Goal: Task Accomplishment & Management: Manage account settings

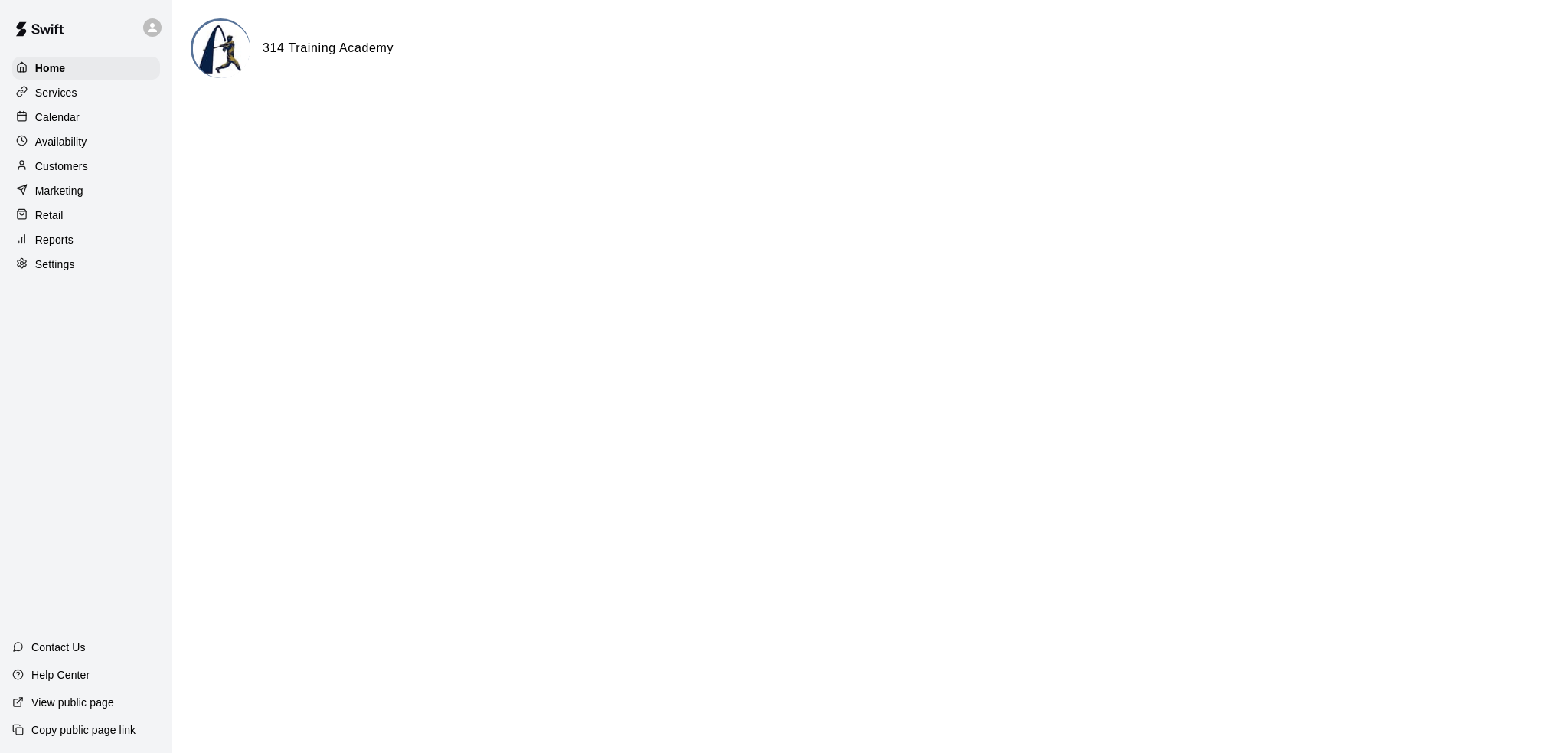
click at [97, 106] on div "Home Services Calendar Availability Customers Marketing Retail Reports Settings" at bounding box center [86, 165] width 173 height 222
click at [101, 117] on div "Calendar" at bounding box center [86, 117] width 148 height 23
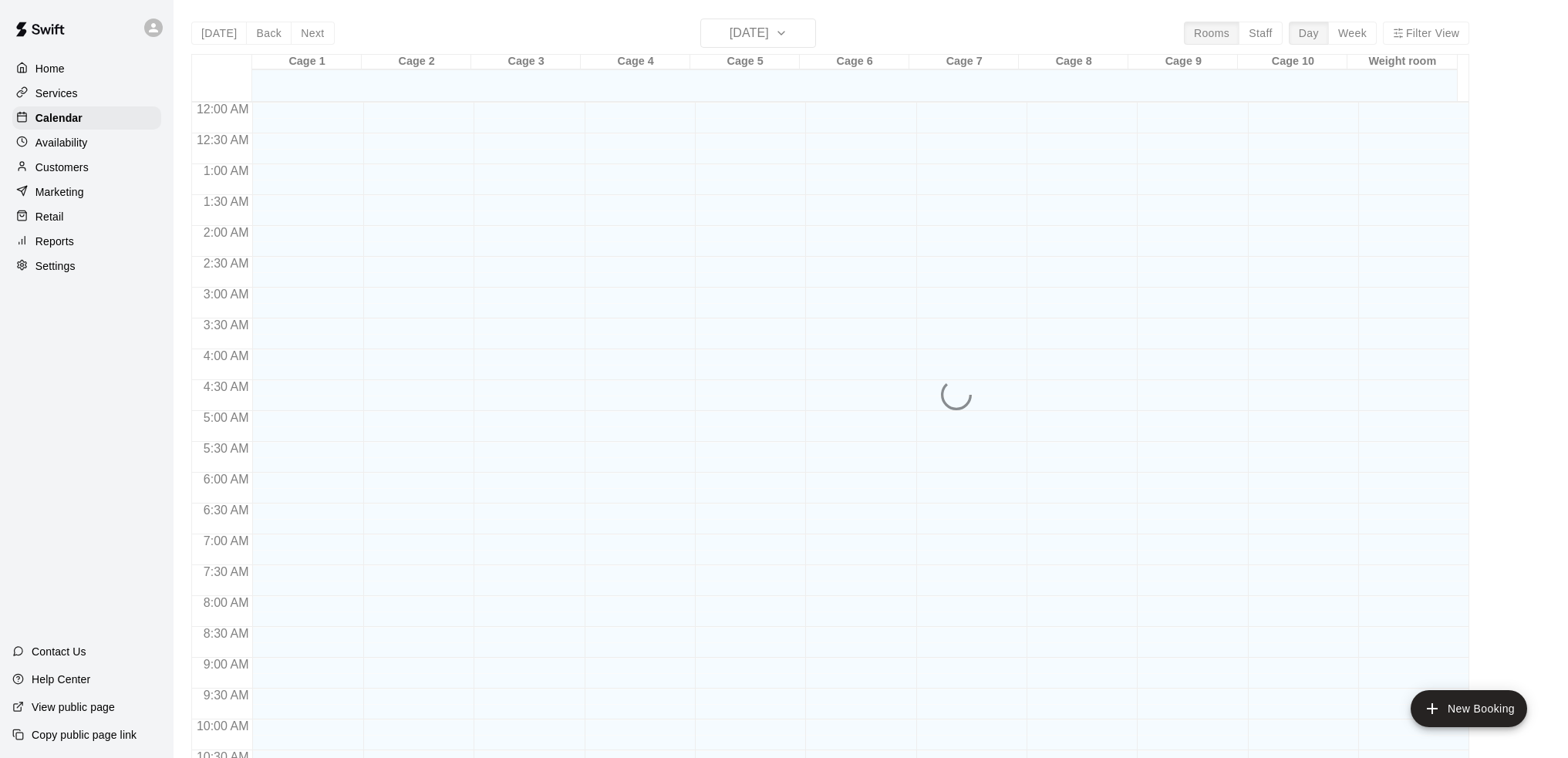
scroll to position [760, 0]
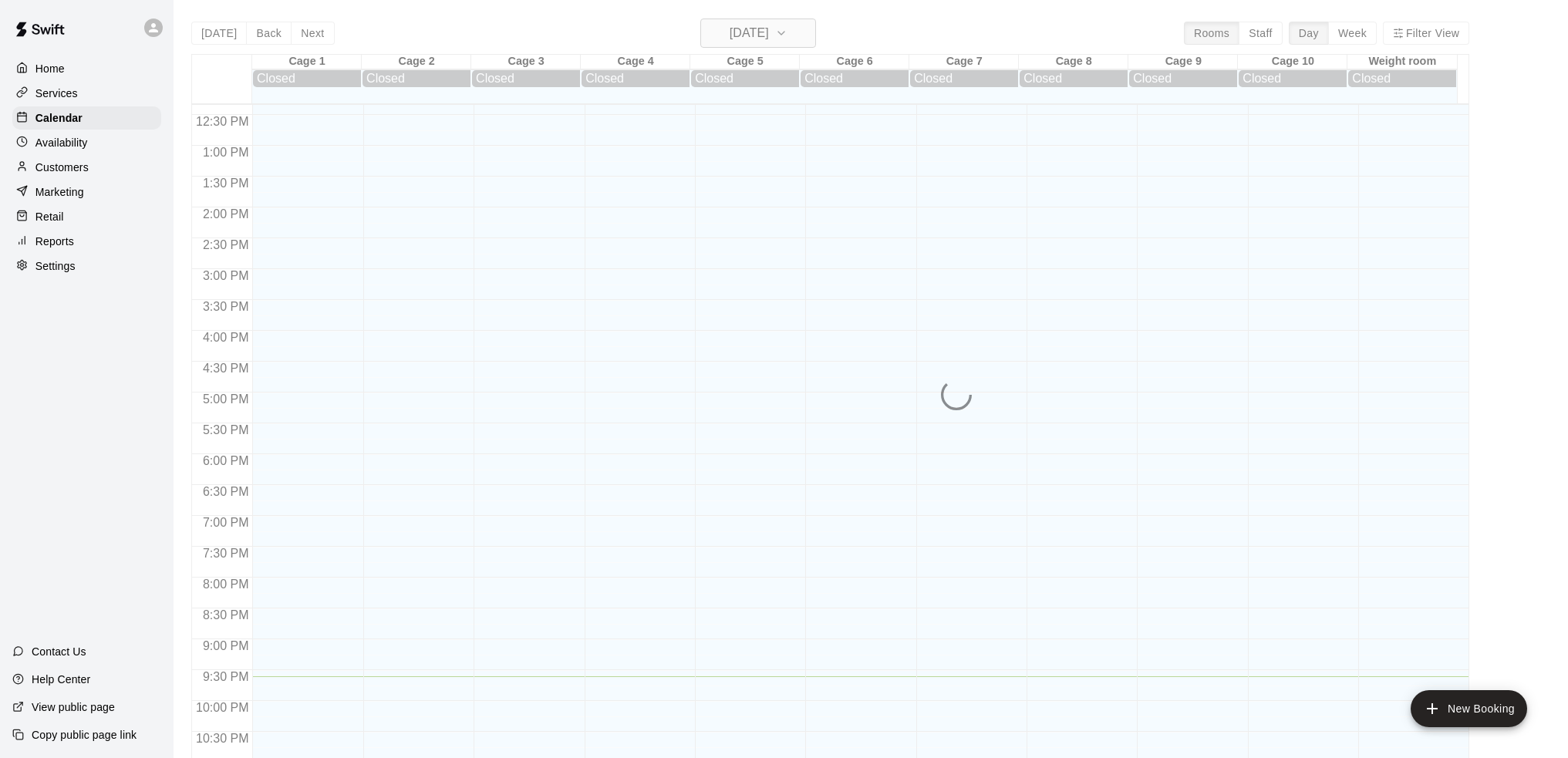
click at [768, 30] on div "[DATE] Back [DATE][DATE] Rooms Staff Day Week Filter View Cage 1 10 Sun Closed …" at bounding box center [830, 397] width 1278 height 758
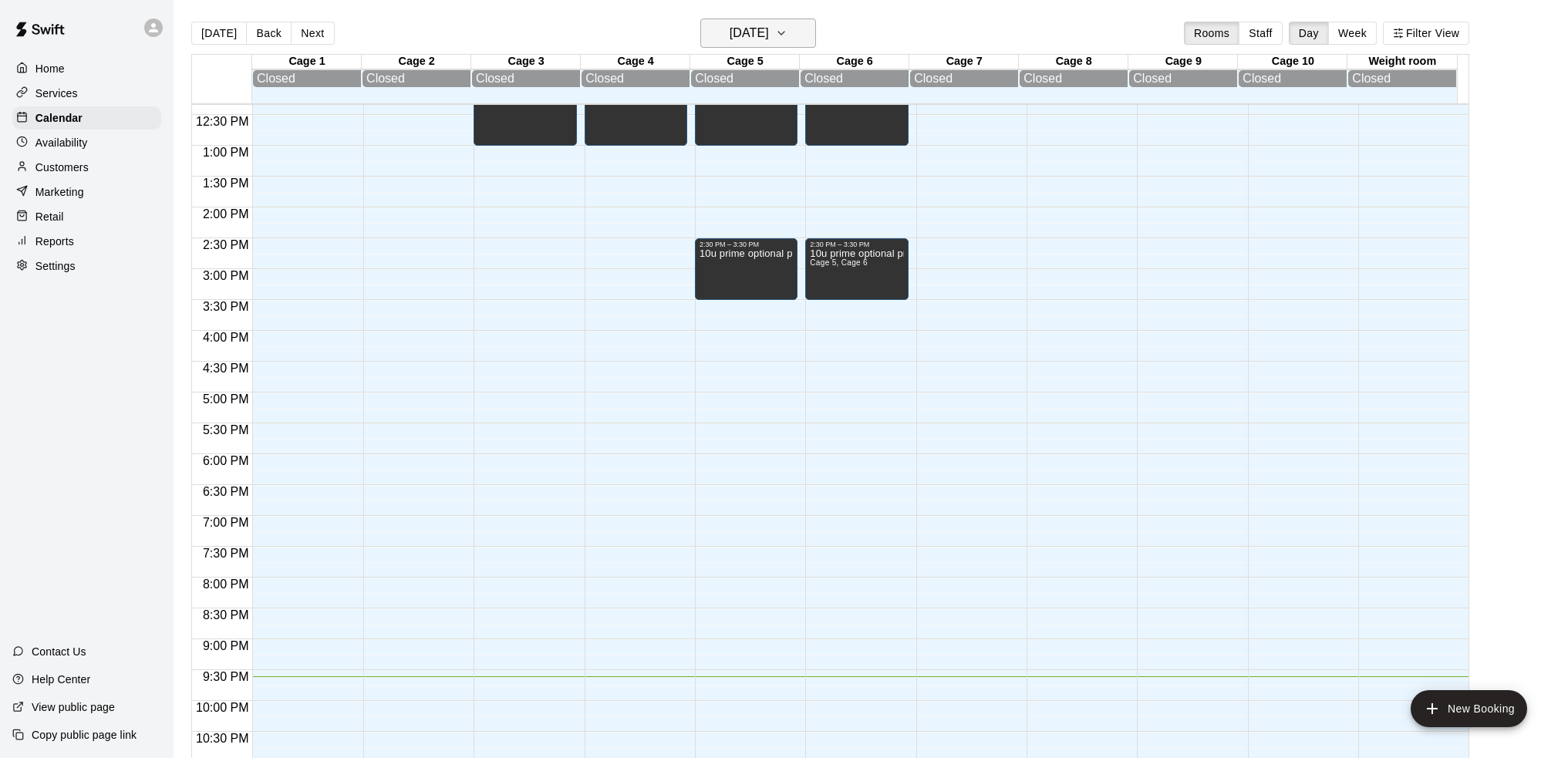
click at [769, 31] on h6 "[DATE]" at bounding box center [749, 33] width 40 height 21
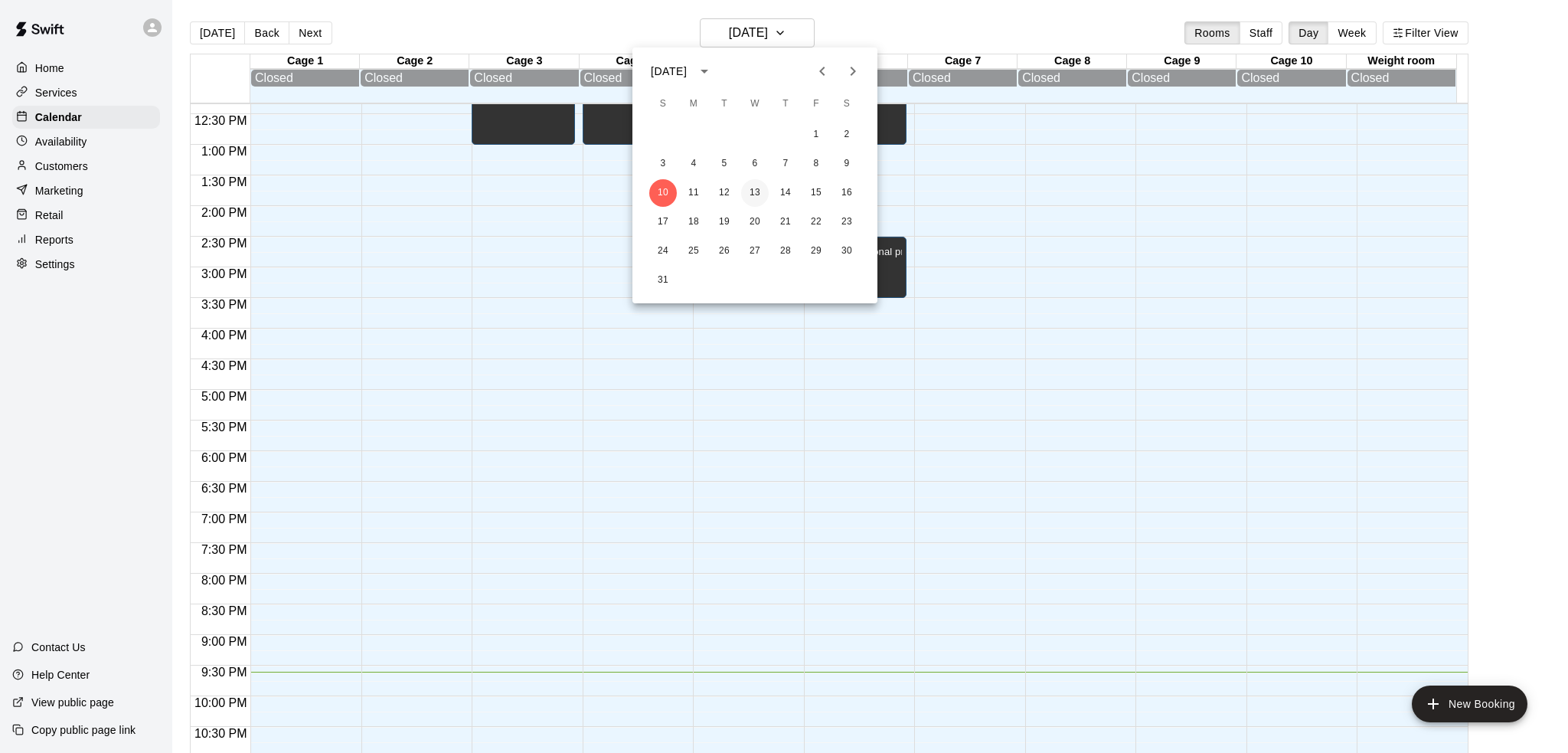
click at [750, 200] on button "13" at bounding box center [755, 193] width 28 height 28
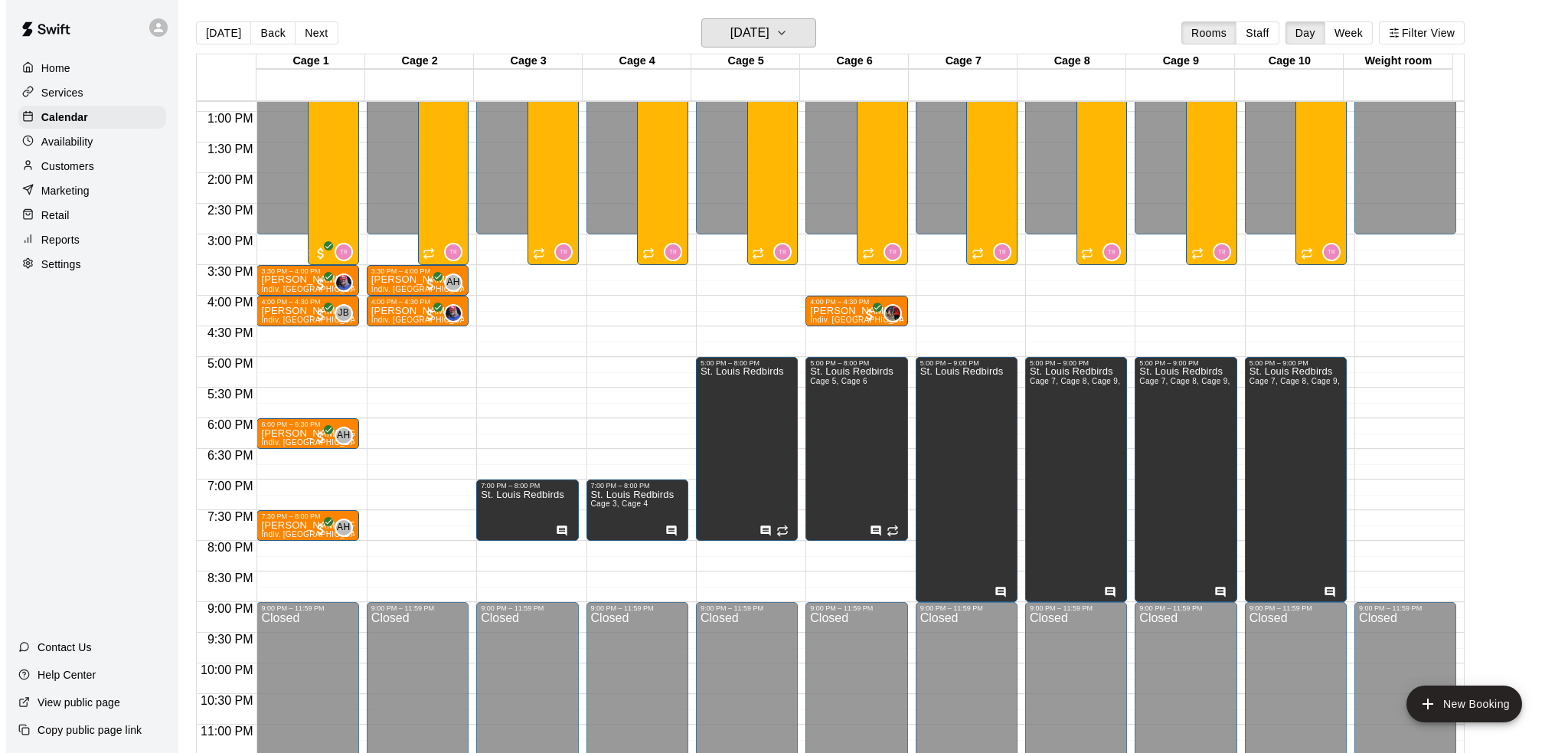
scroll to position [803, 0]
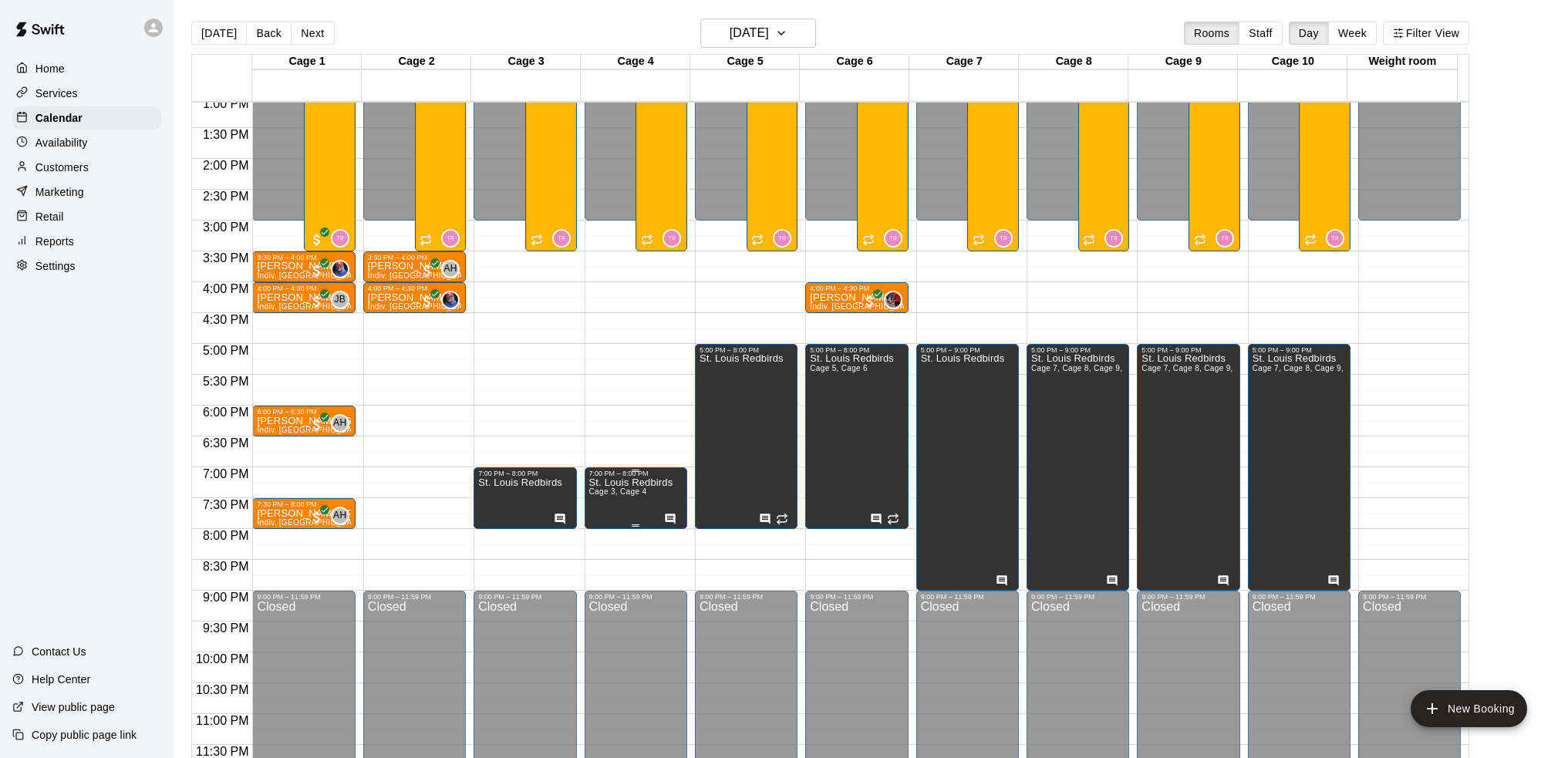
click at [641, 483] on p "St. Louis Redbirds" at bounding box center [631, 483] width 84 height 0
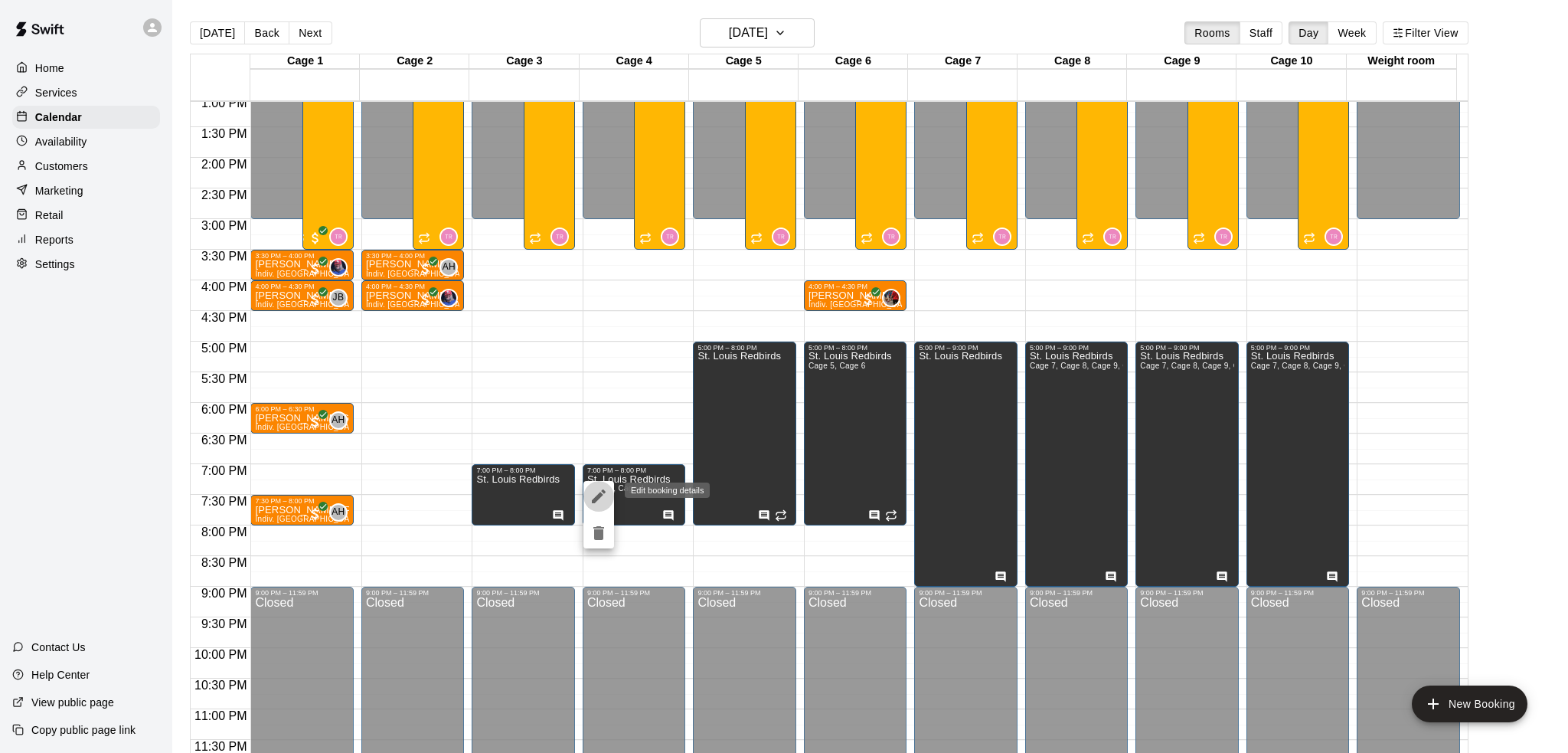
click at [593, 491] on icon "edit" at bounding box center [598, 496] width 18 height 18
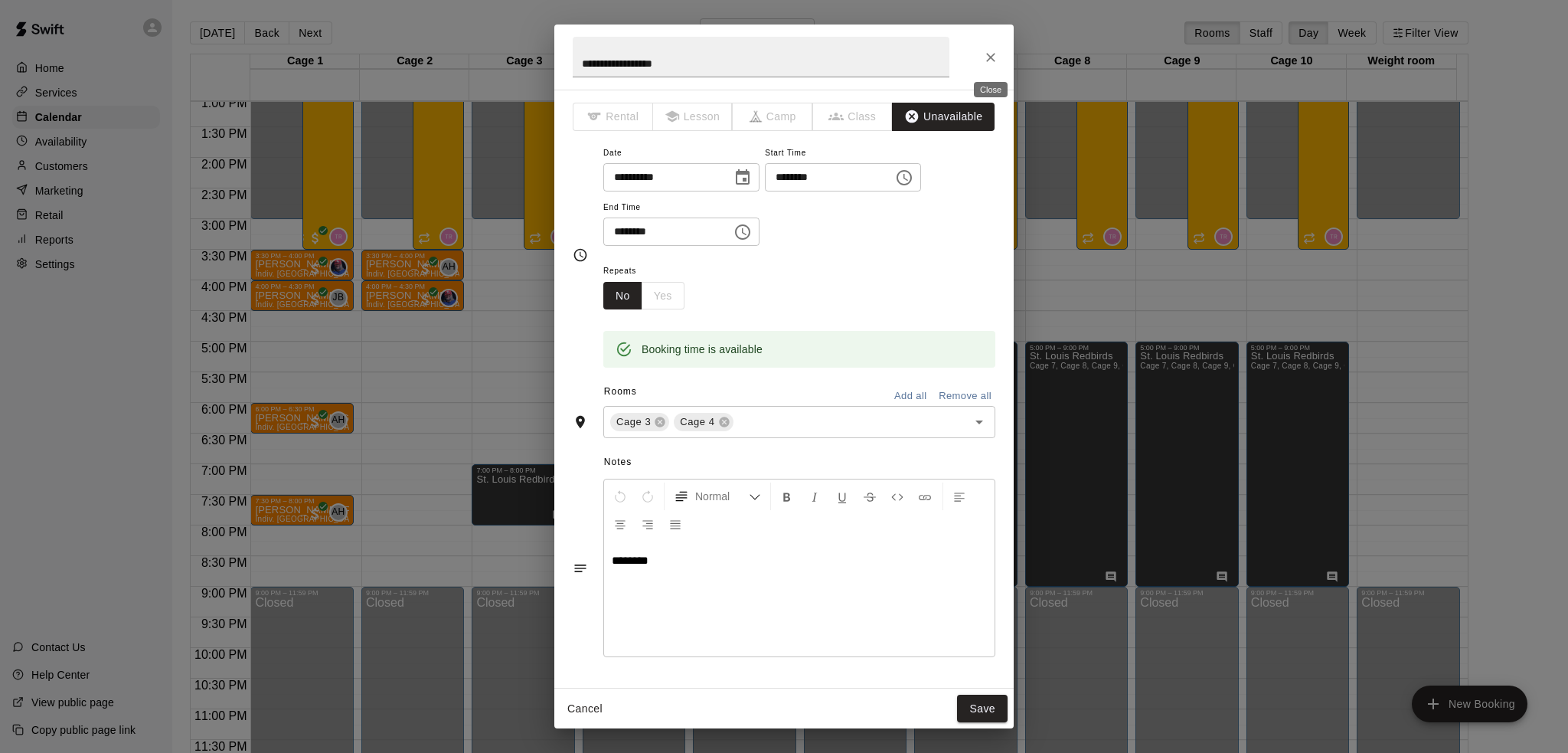
click at [994, 52] on icon "Close" at bounding box center [990, 57] width 16 height 16
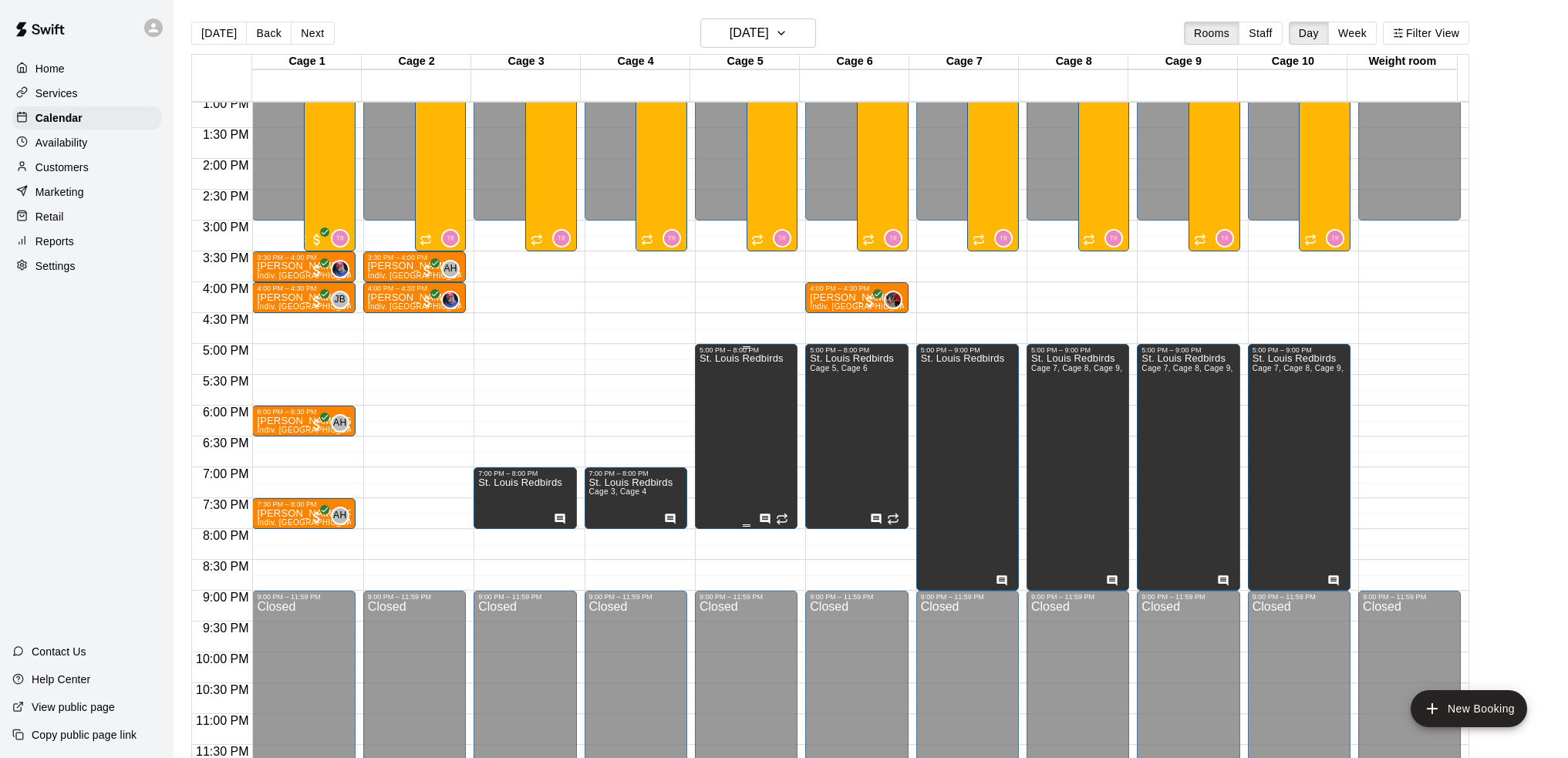
click at [753, 458] on div "St. Louis Redbirds" at bounding box center [742, 732] width 84 height 758
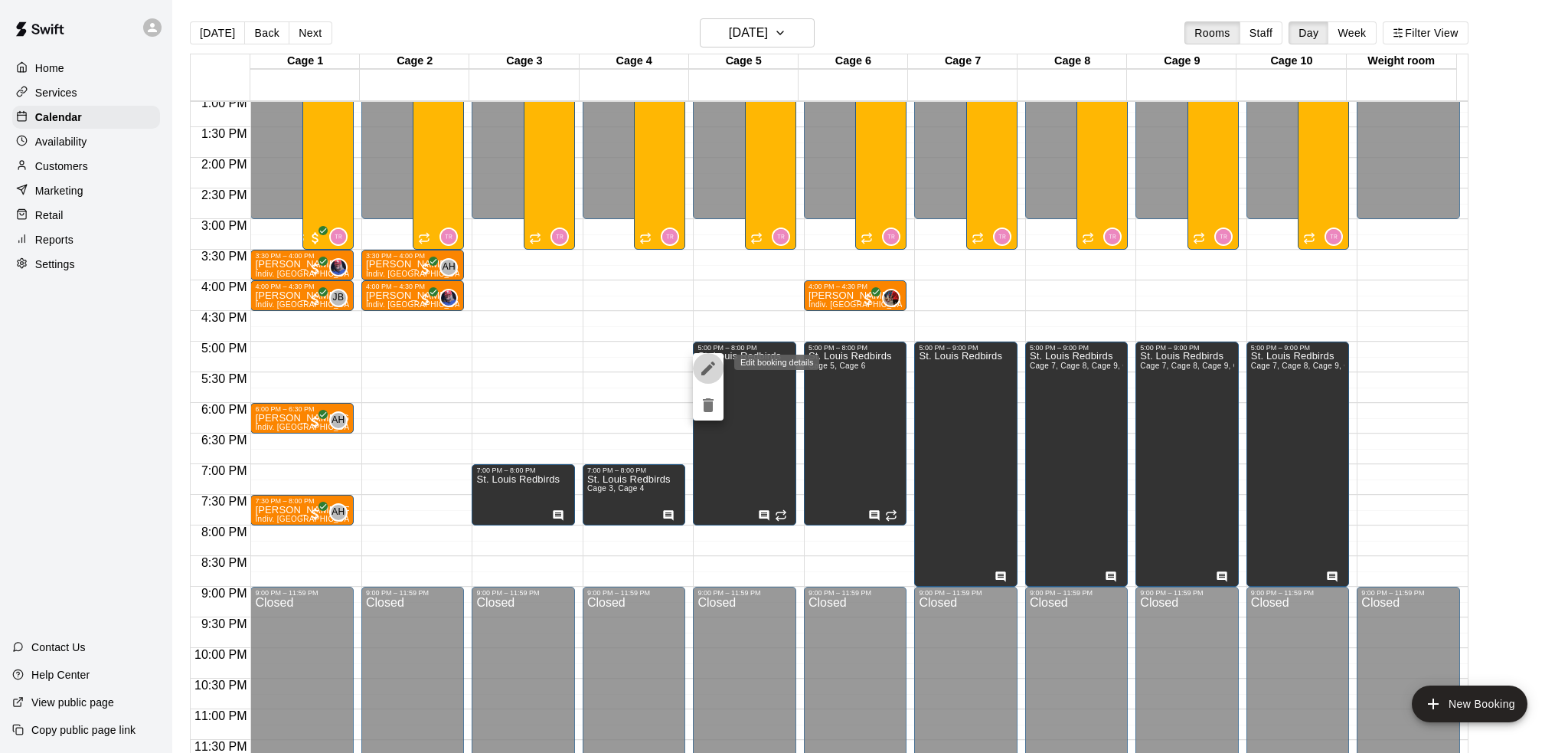
click at [705, 367] on icon "edit" at bounding box center [708, 368] width 18 height 18
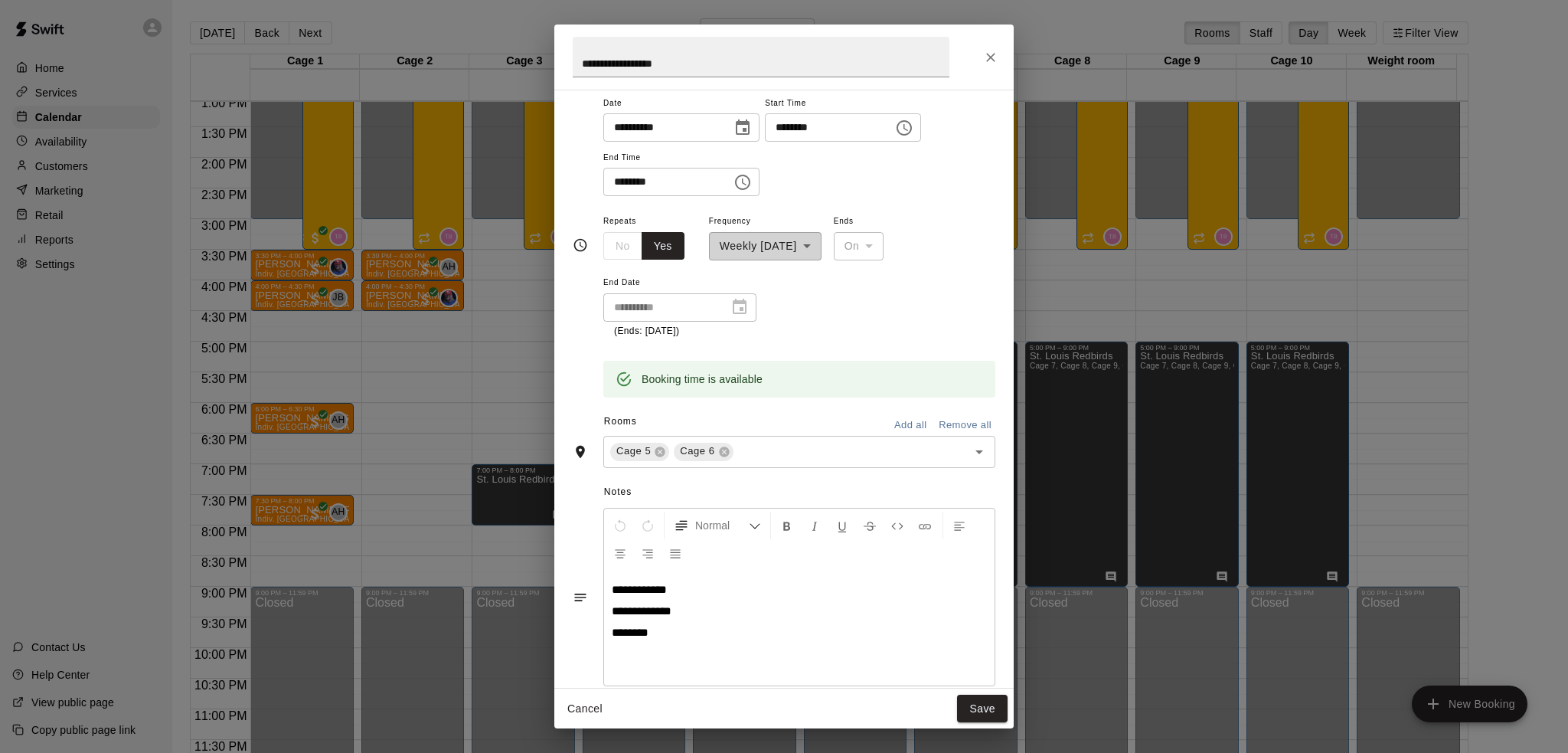
scroll to position [153, 0]
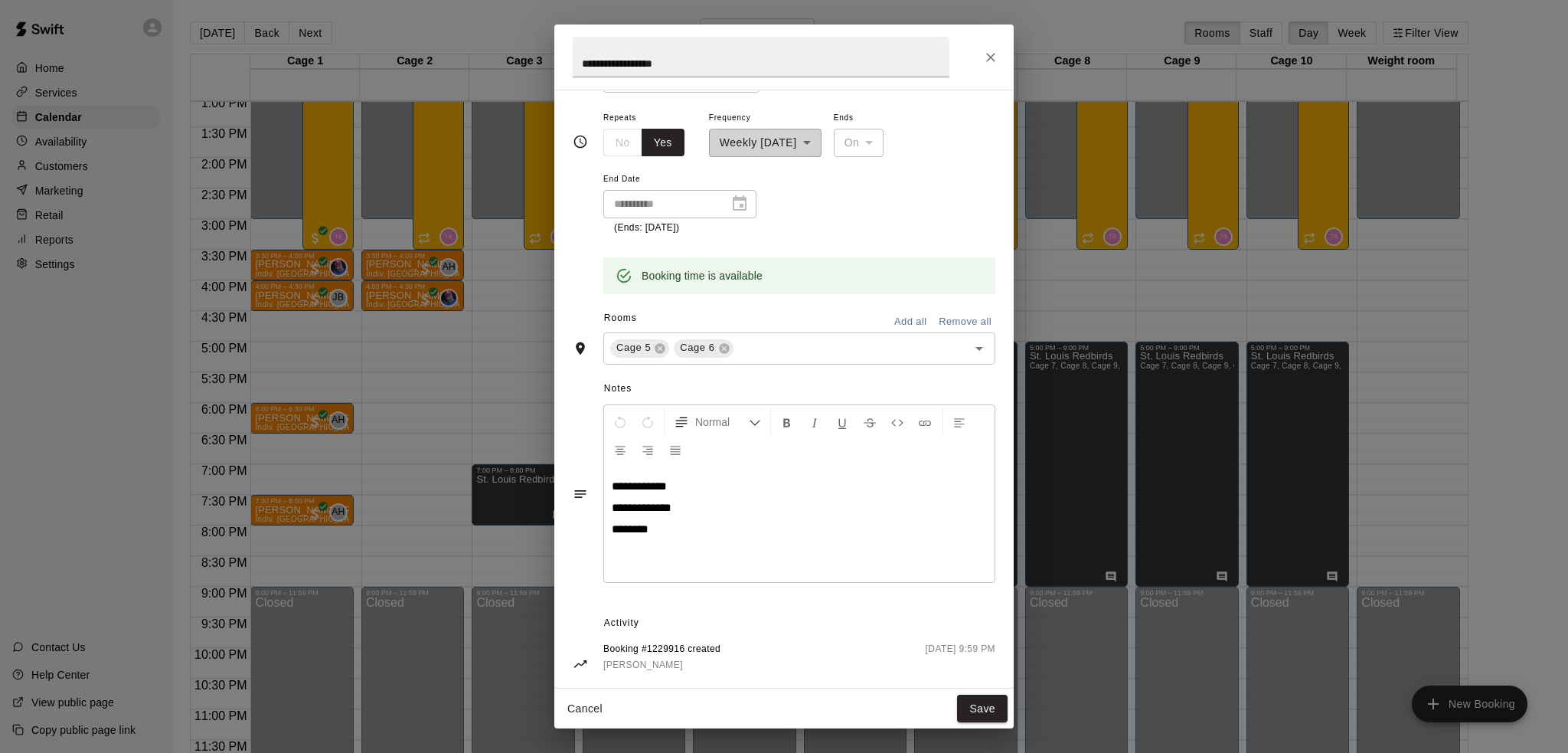
click at [989, 53] on icon "Close" at bounding box center [990, 57] width 16 height 16
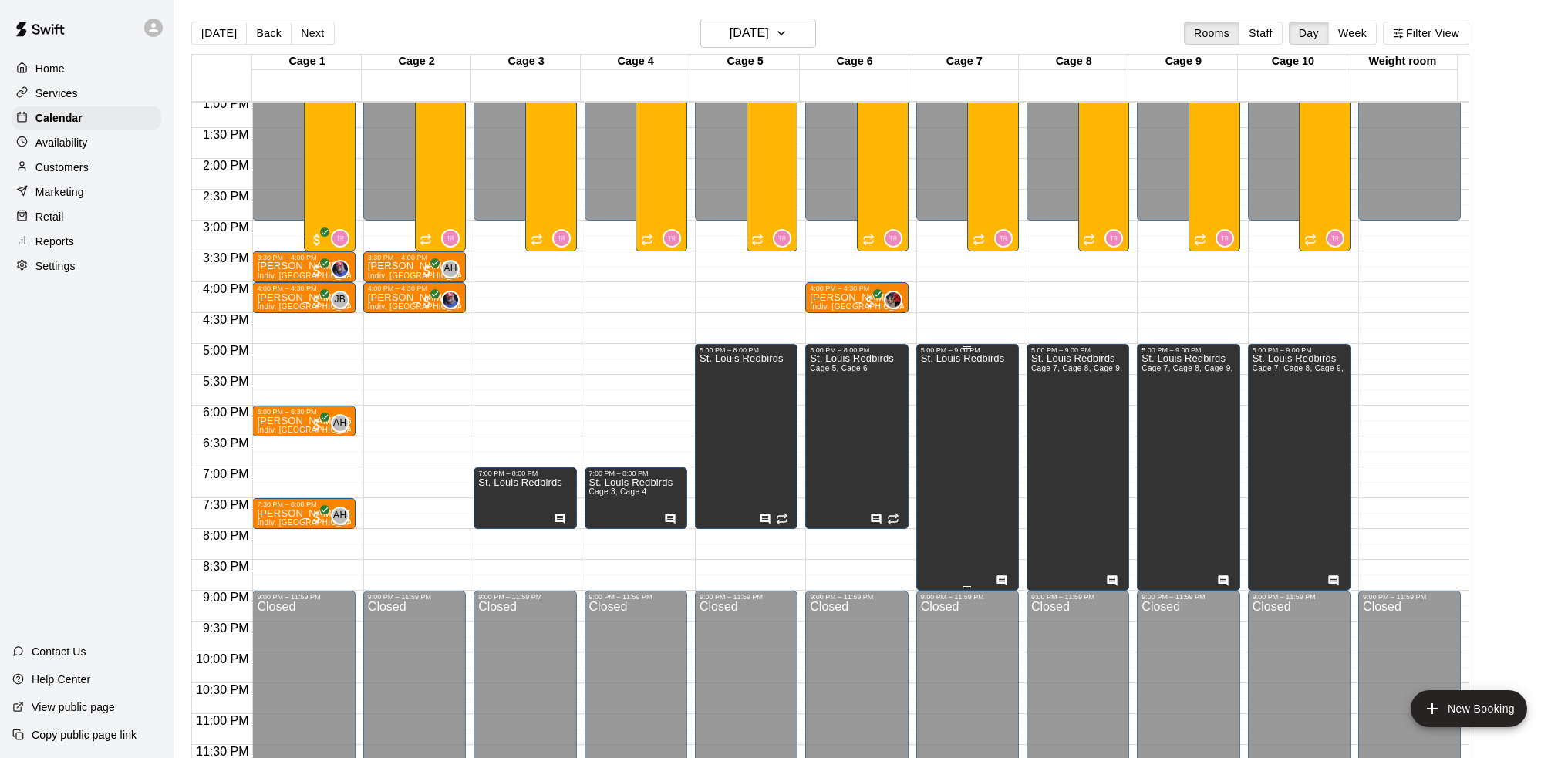
click at [969, 413] on div "St. Louis Redbirds" at bounding box center [963, 732] width 84 height 758
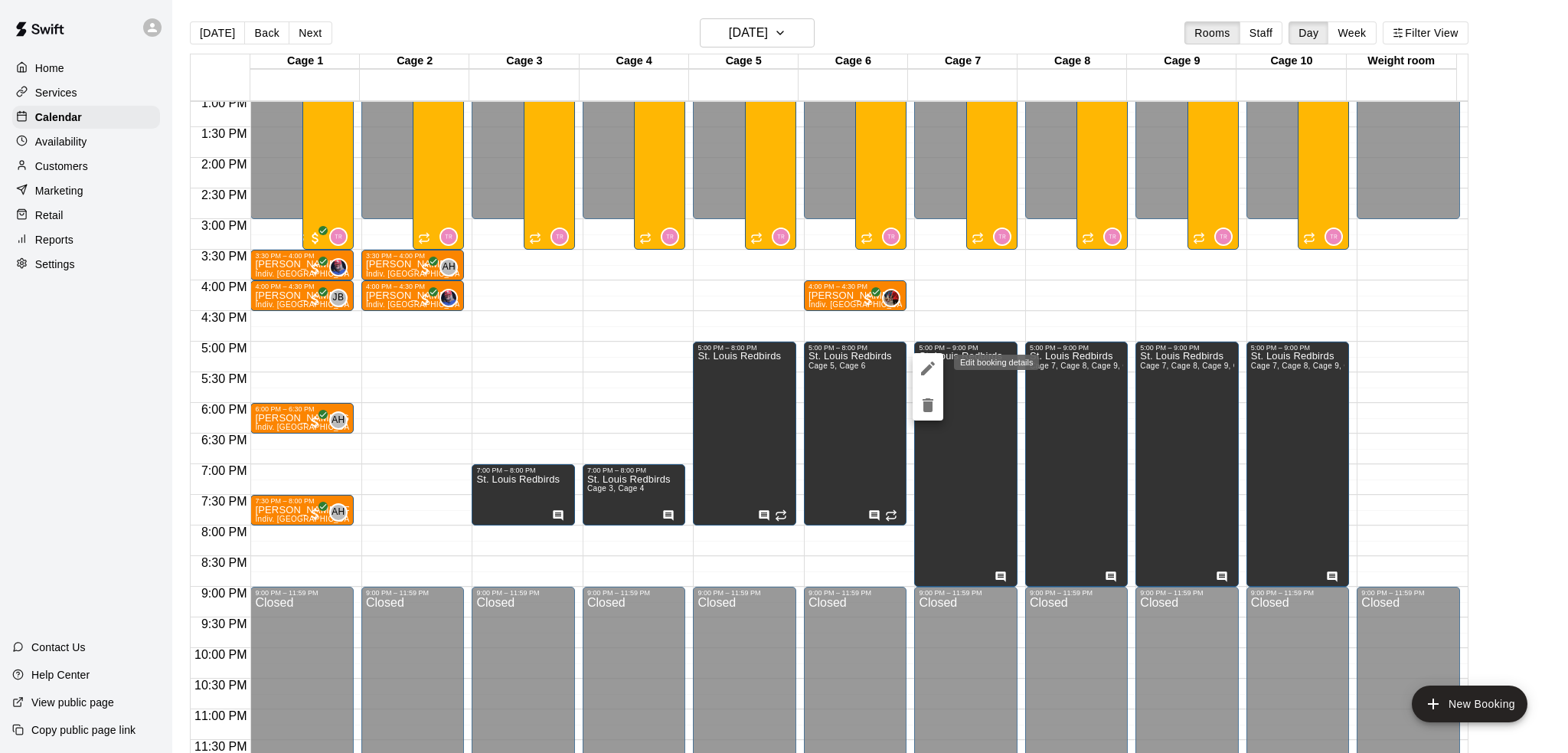
click at [932, 367] on icon "edit" at bounding box center [928, 368] width 18 height 18
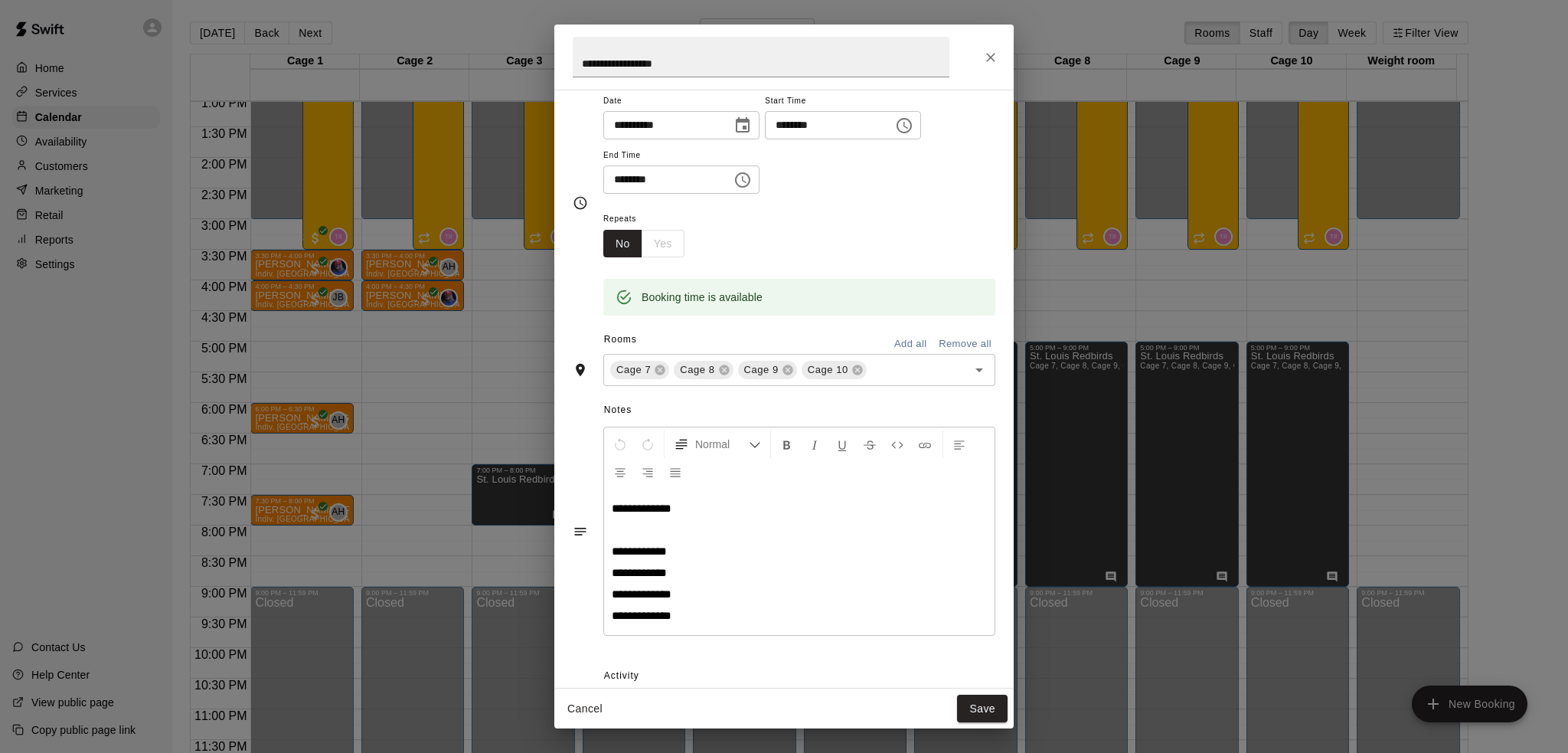
scroll to position [77, 0]
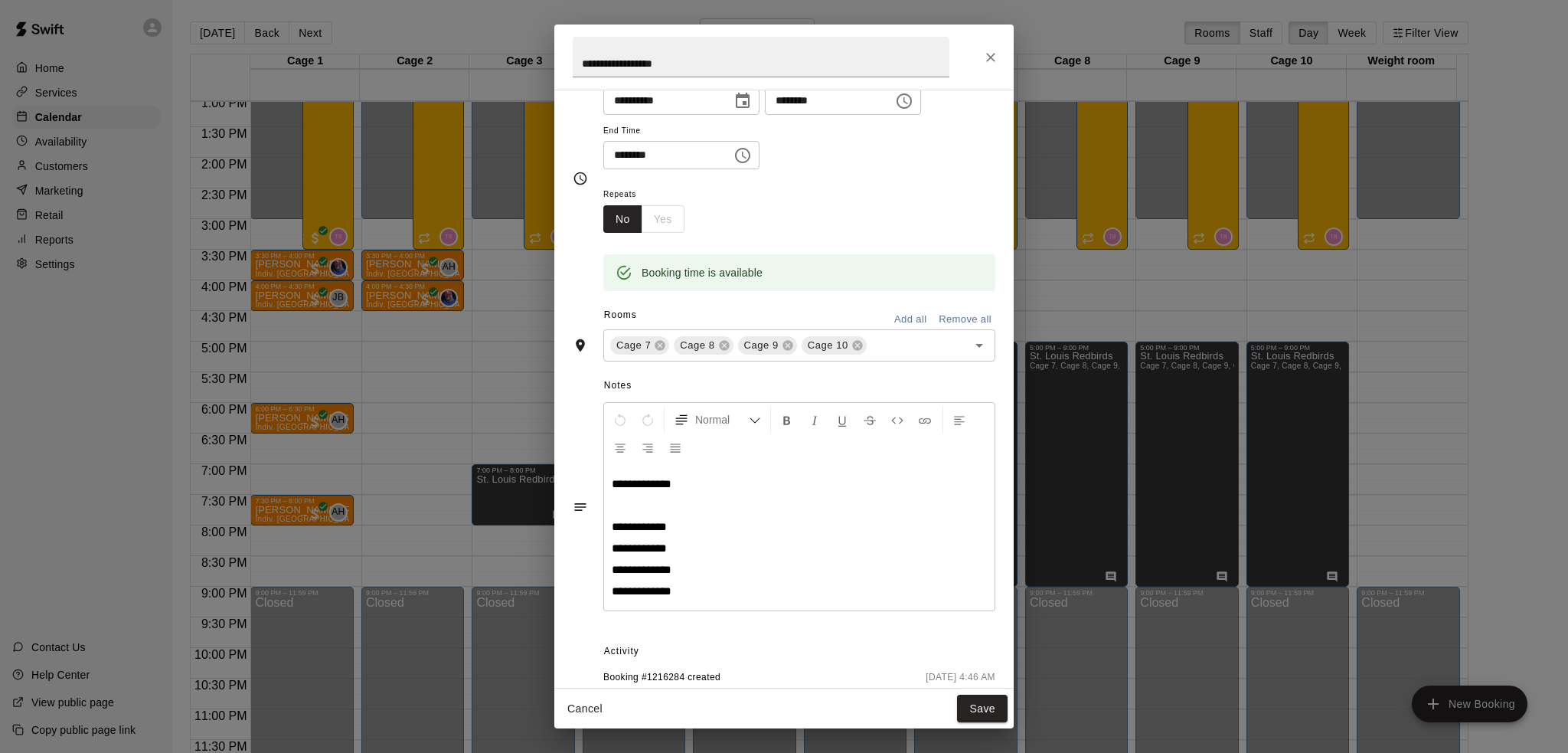
click at [669, 570] on span "**********" at bounding box center [642, 570] width 60 height 11
click at [667, 543] on span "**********" at bounding box center [639, 548] width 55 height 11
drag, startPoint x: 656, startPoint y: 551, endPoint x: 659, endPoint y: 571, distance: 20.2
click at [659, 571] on div "**********" at bounding box center [799, 538] width 390 height 146
click at [665, 540] on div "**********" at bounding box center [799, 538] width 390 height 146
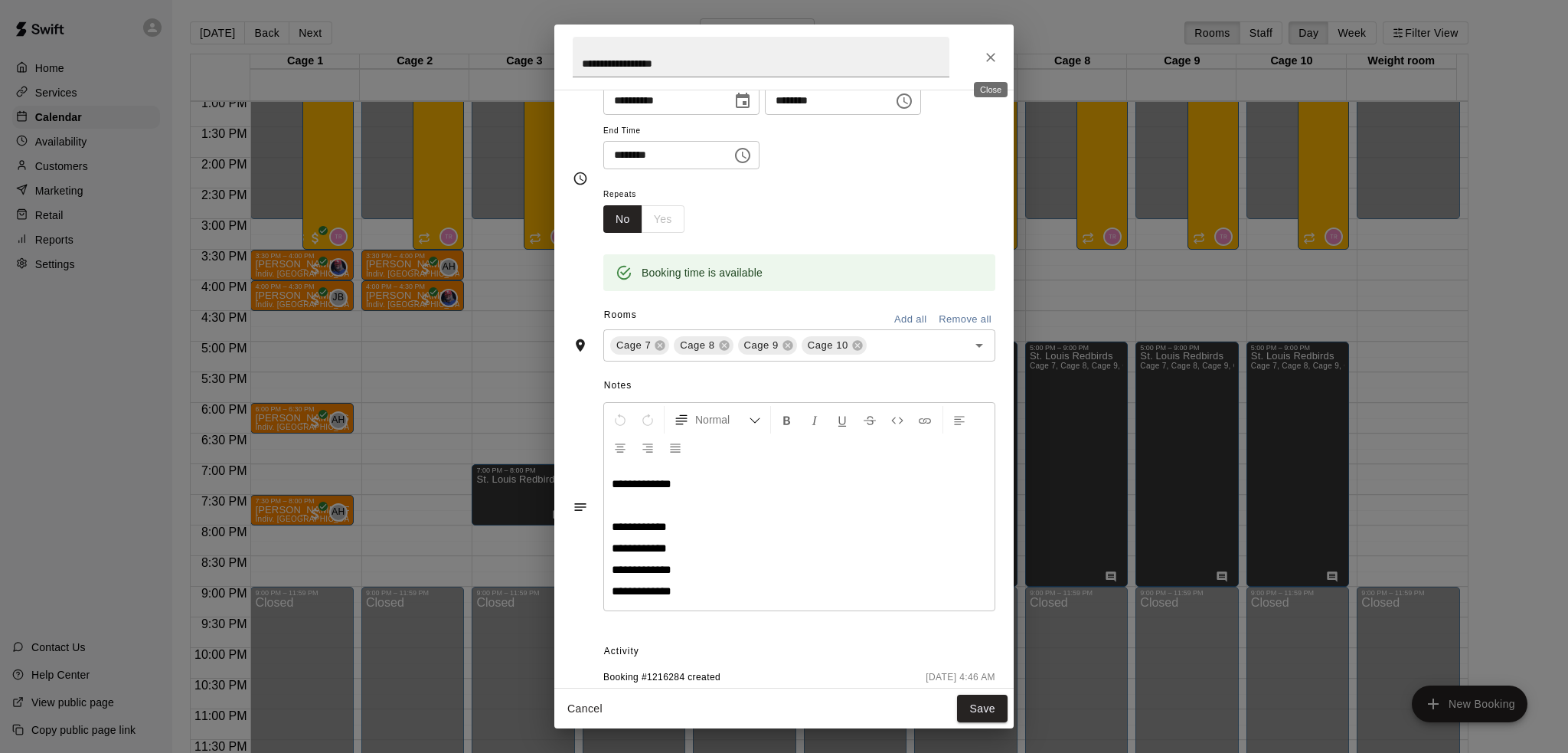
click at [990, 54] on icon "Close" at bounding box center [990, 57] width 16 height 16
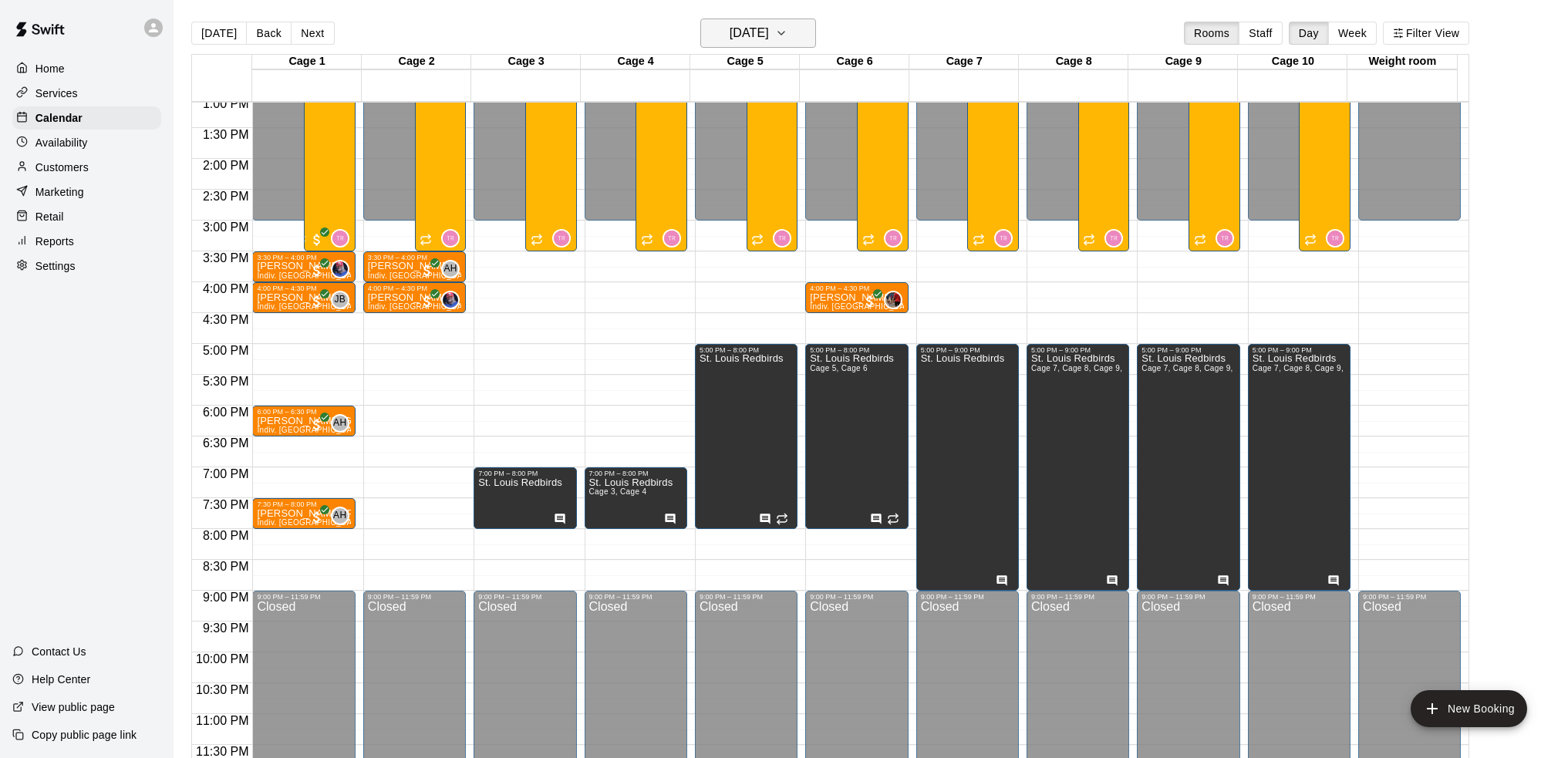
click at [791, 44] on button "[DATE]" at bounding box center [758, 33] width 115 height 30
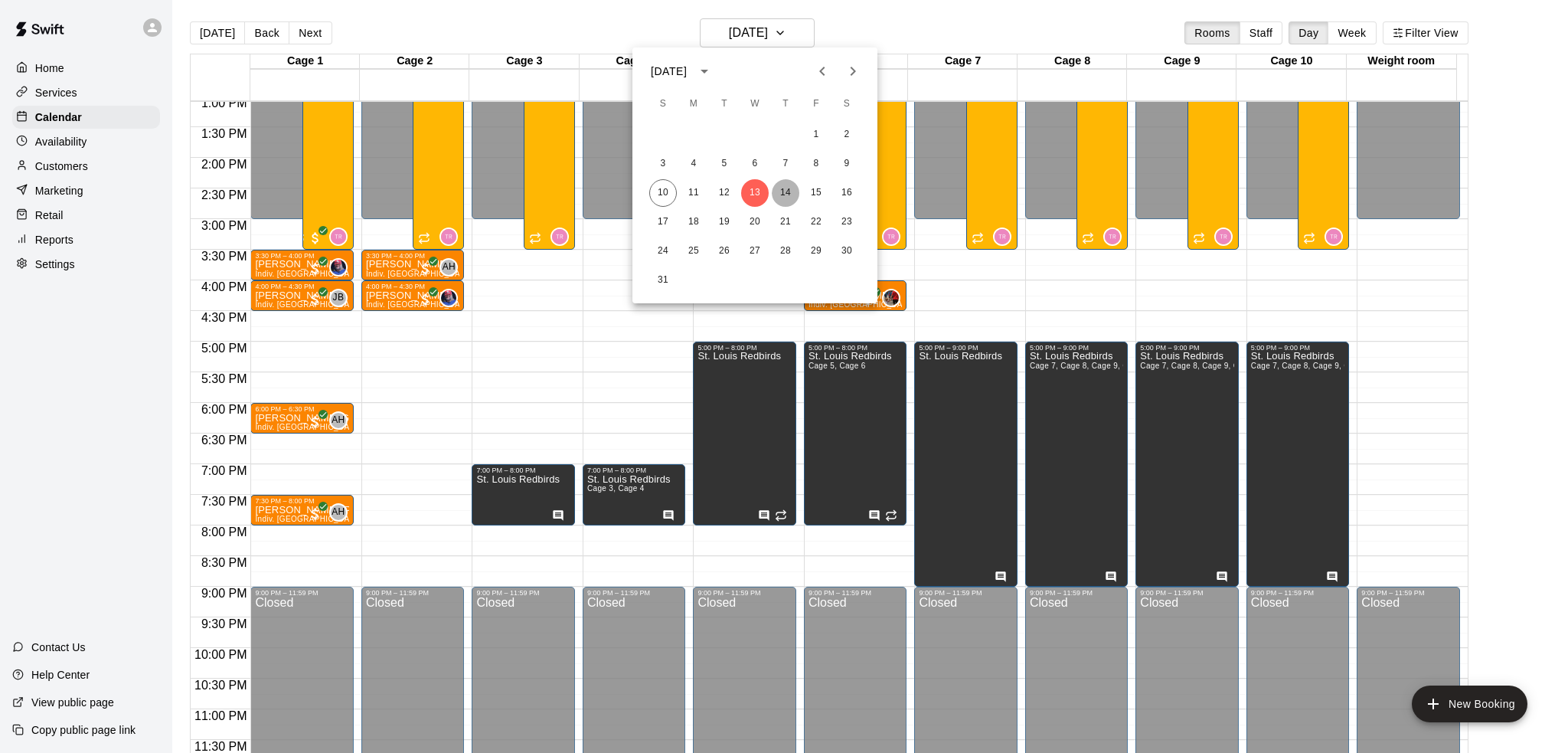
click at [783, 195] on button "14" at bounding box center [786, 193] width 28 height 28
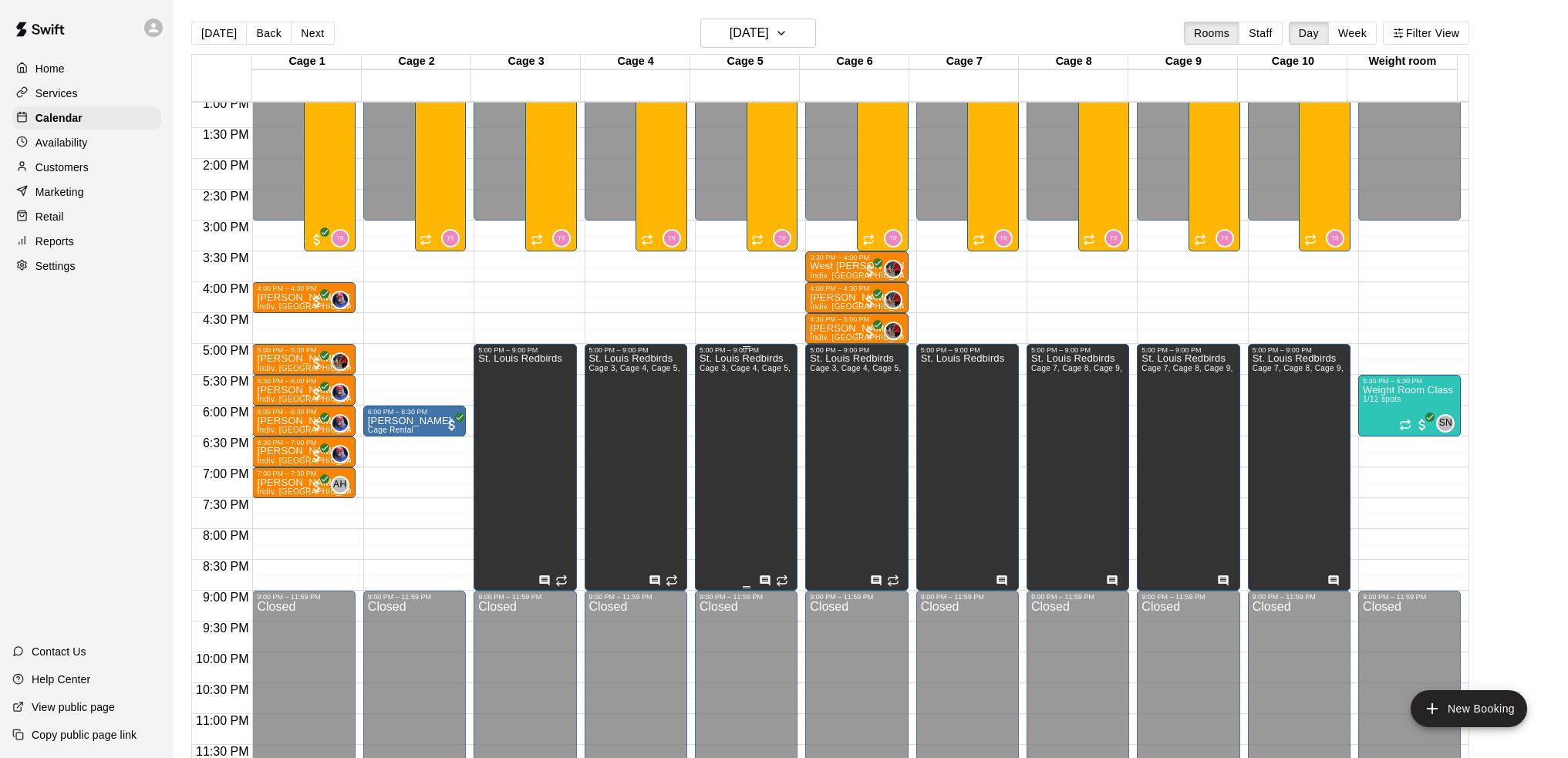
click at [716, 407] on div "St. Louis Redbirds Cage 3, Cage 4, Cage 5, Cage 6" at bounding box center [746, 732] width 93 height 758
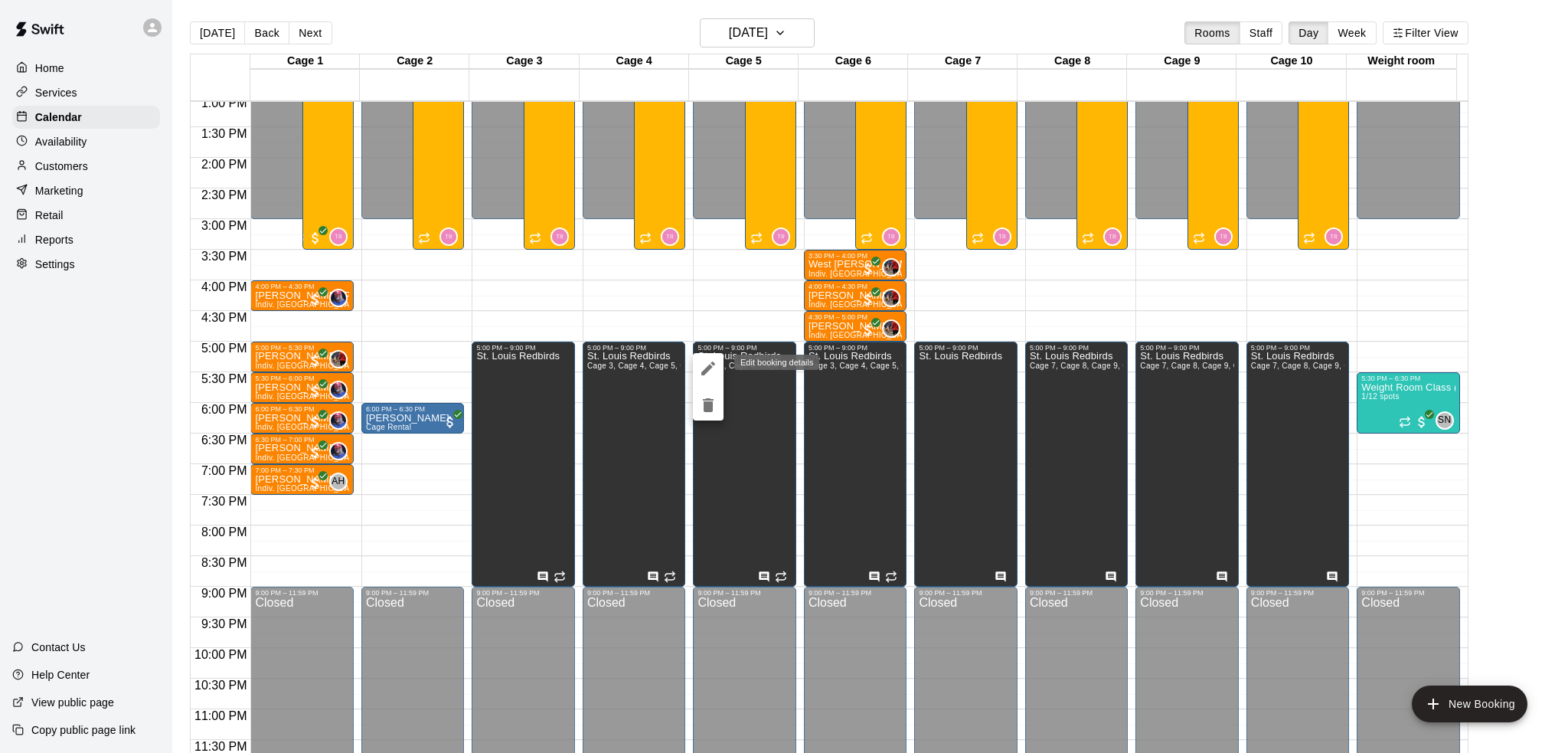
click at [710, 367] on icon "edit" at bounding box center [708, 368] width 14 height 14
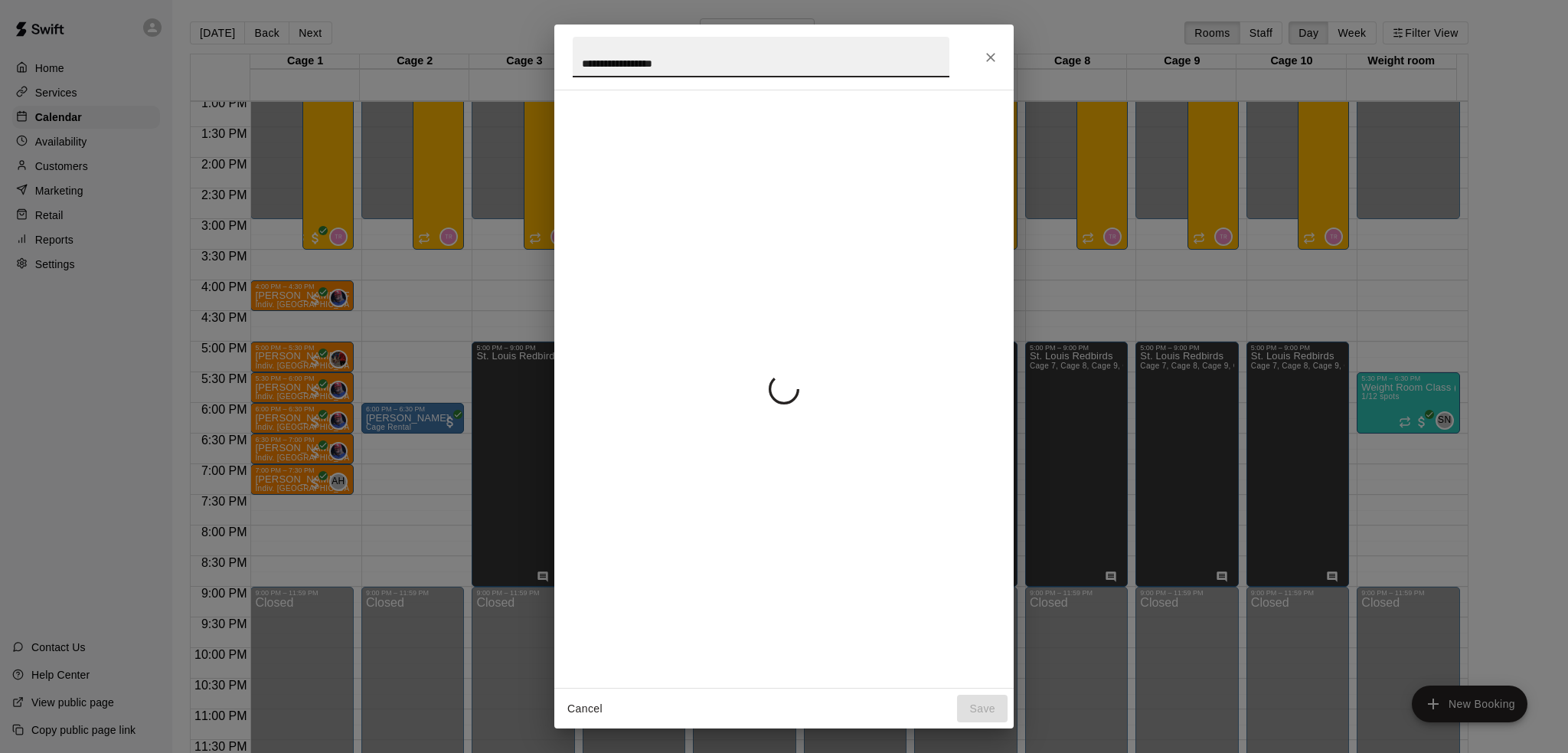
scroll to position [110, 0]
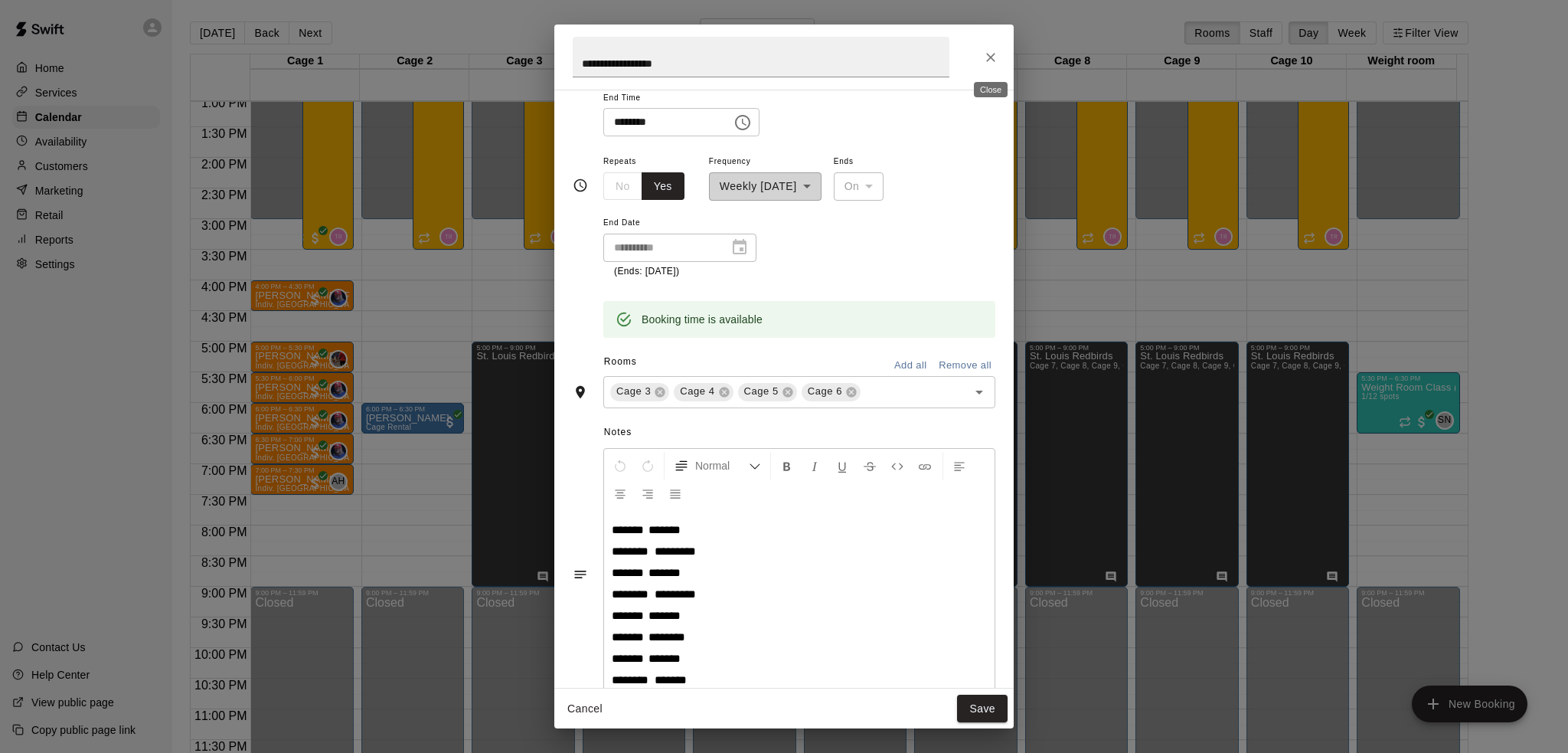
click at [995, 56] on icon "Close" at bounding box center [990, 57] width 16 height 16
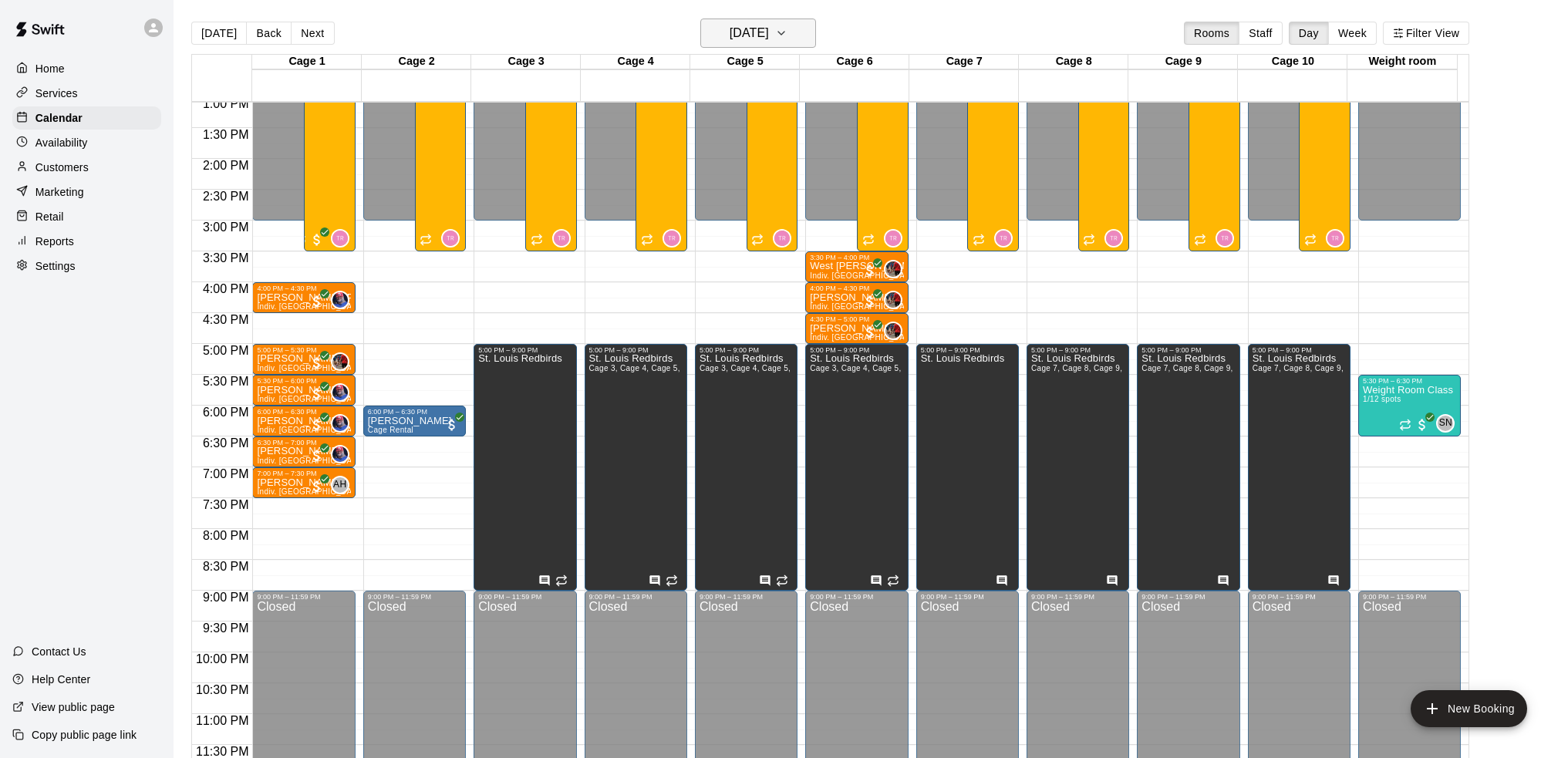
click at [769, 31] on h6 "[DATE]" at bounding box center [749, 33] width 40 height 21
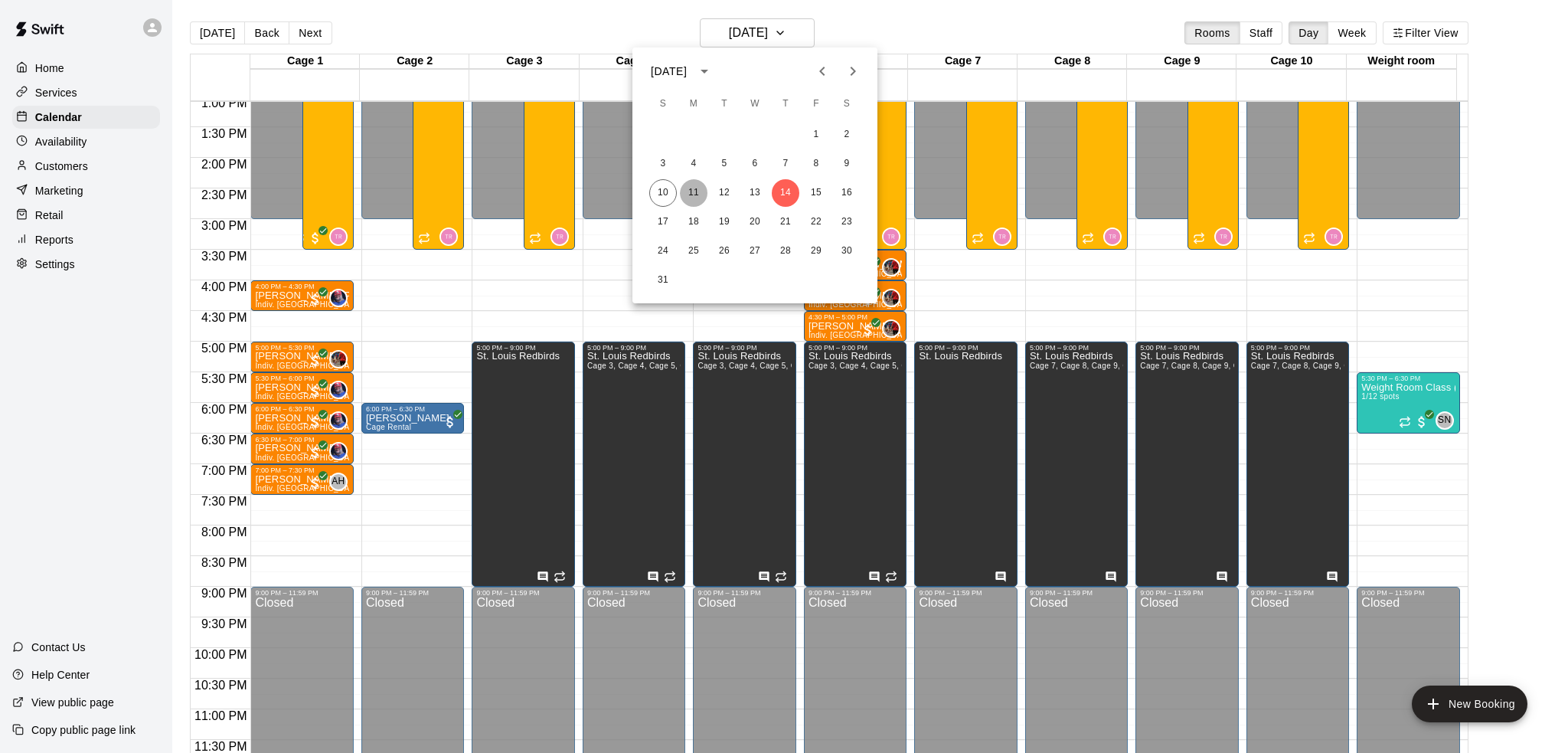
click at [686, 195] on button "11" at bounding box center [694, 193] width 28 height 28
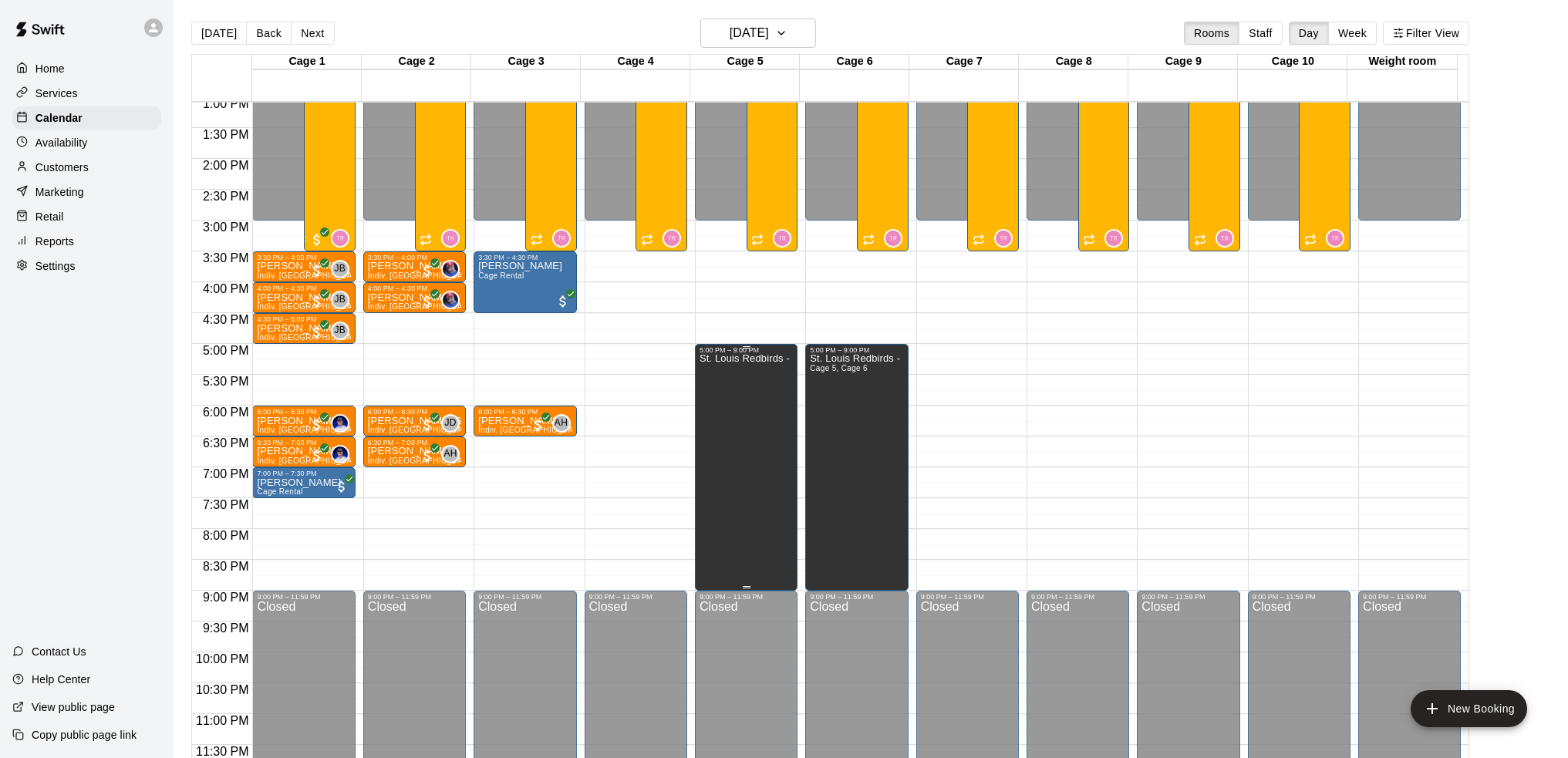
click at [758, 425] on div "St. Louis Redbirds - Bullpens" at bounding box center [746, 732] width 93 height 758
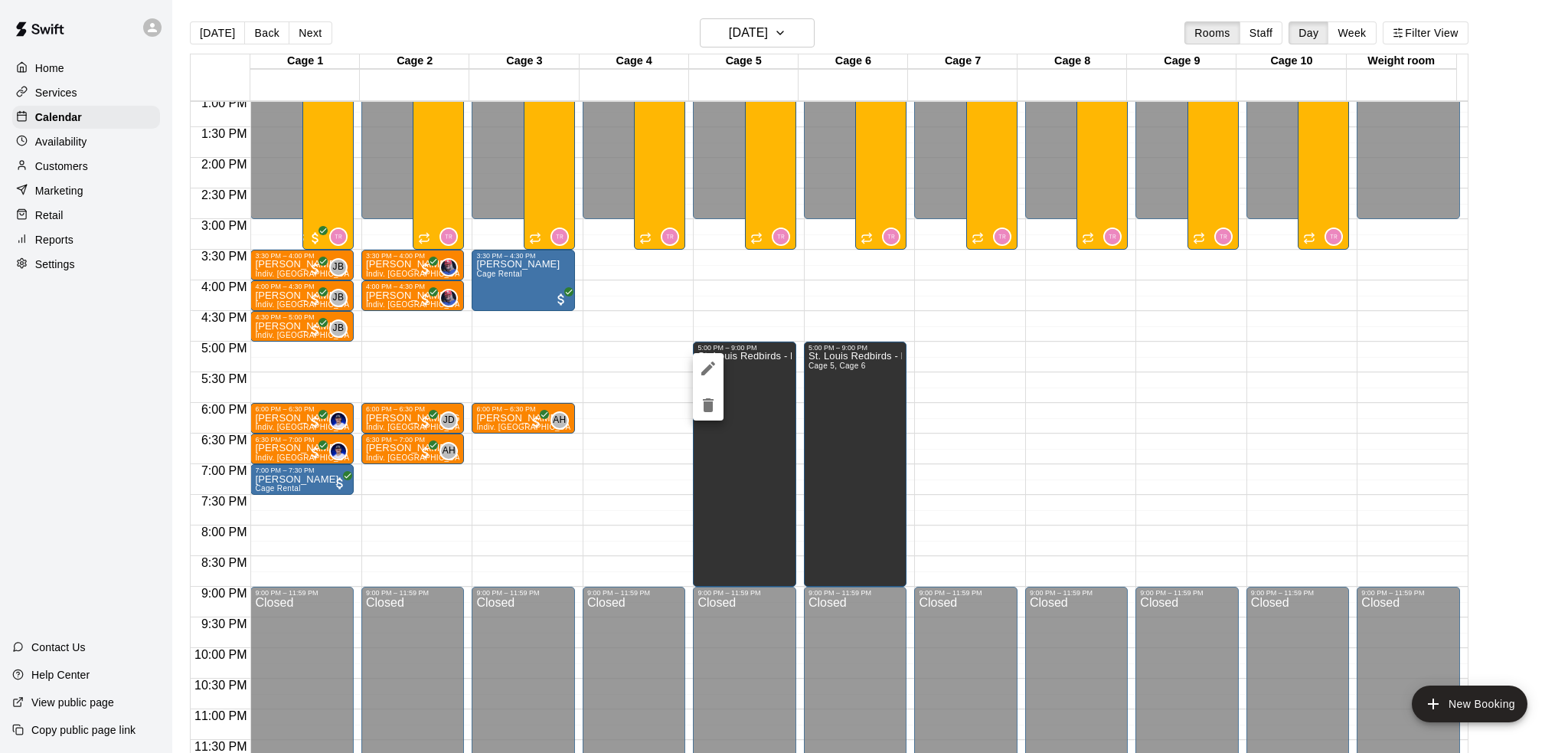
click at [712, 367] on icon "edit" at bounding box center [708, 368] width 18 height 18
